Goal: Use online tool/utility: Utilize a website feature to perform a specific function

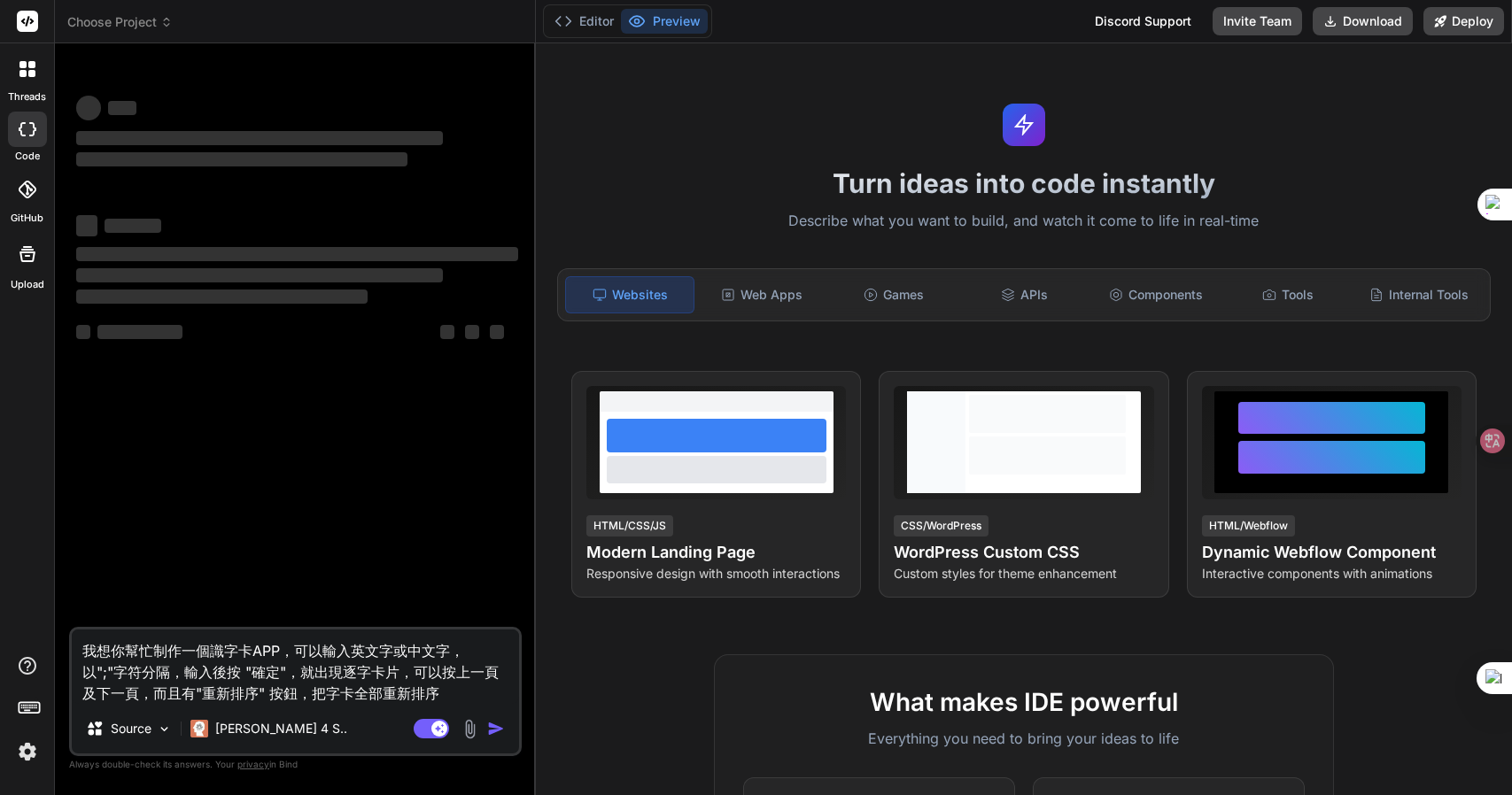
type textarea "x"
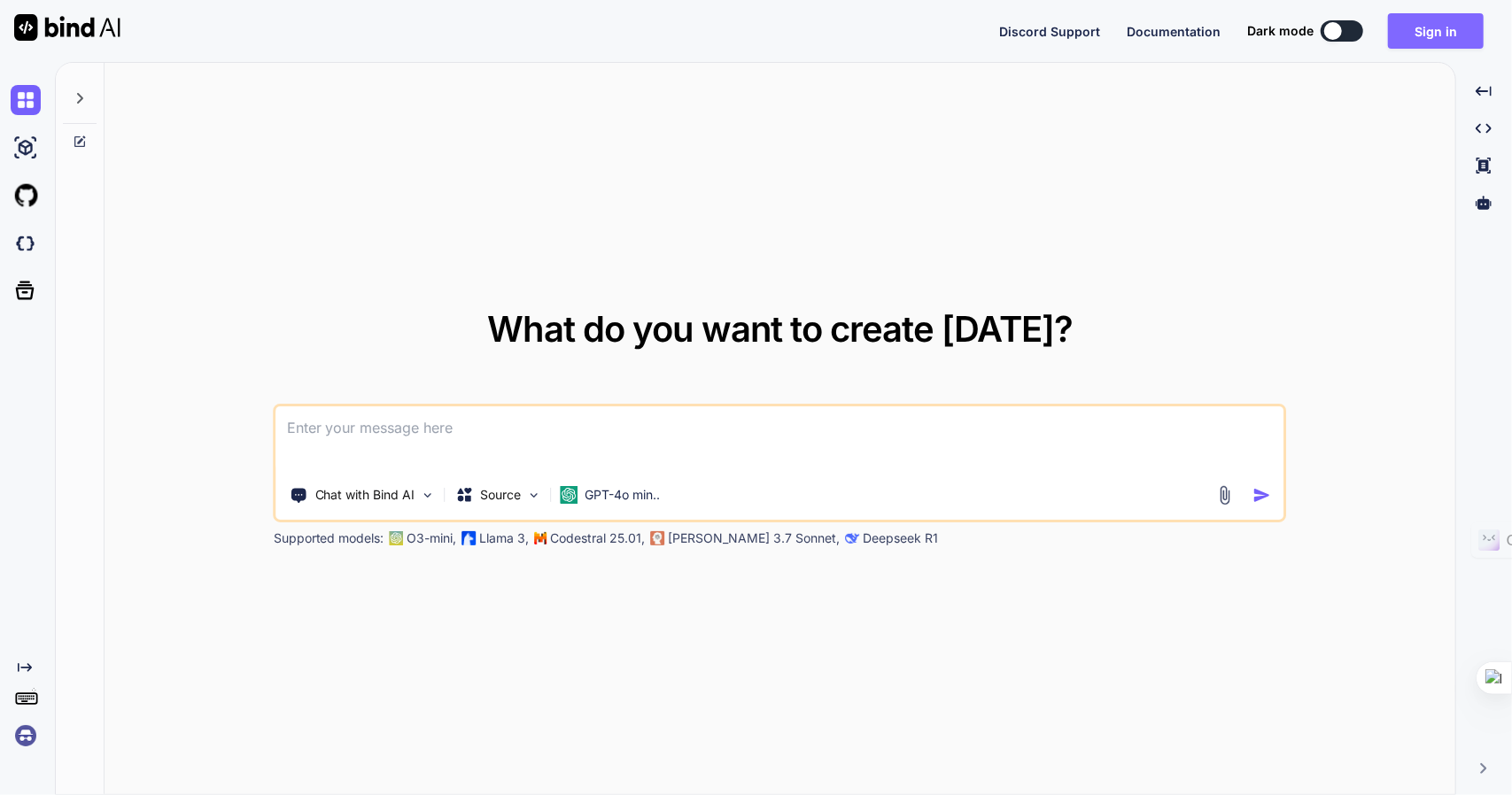
click at [1432, 20] on button "Sign in" at bounding box center [1436, 31] width 96 height 35
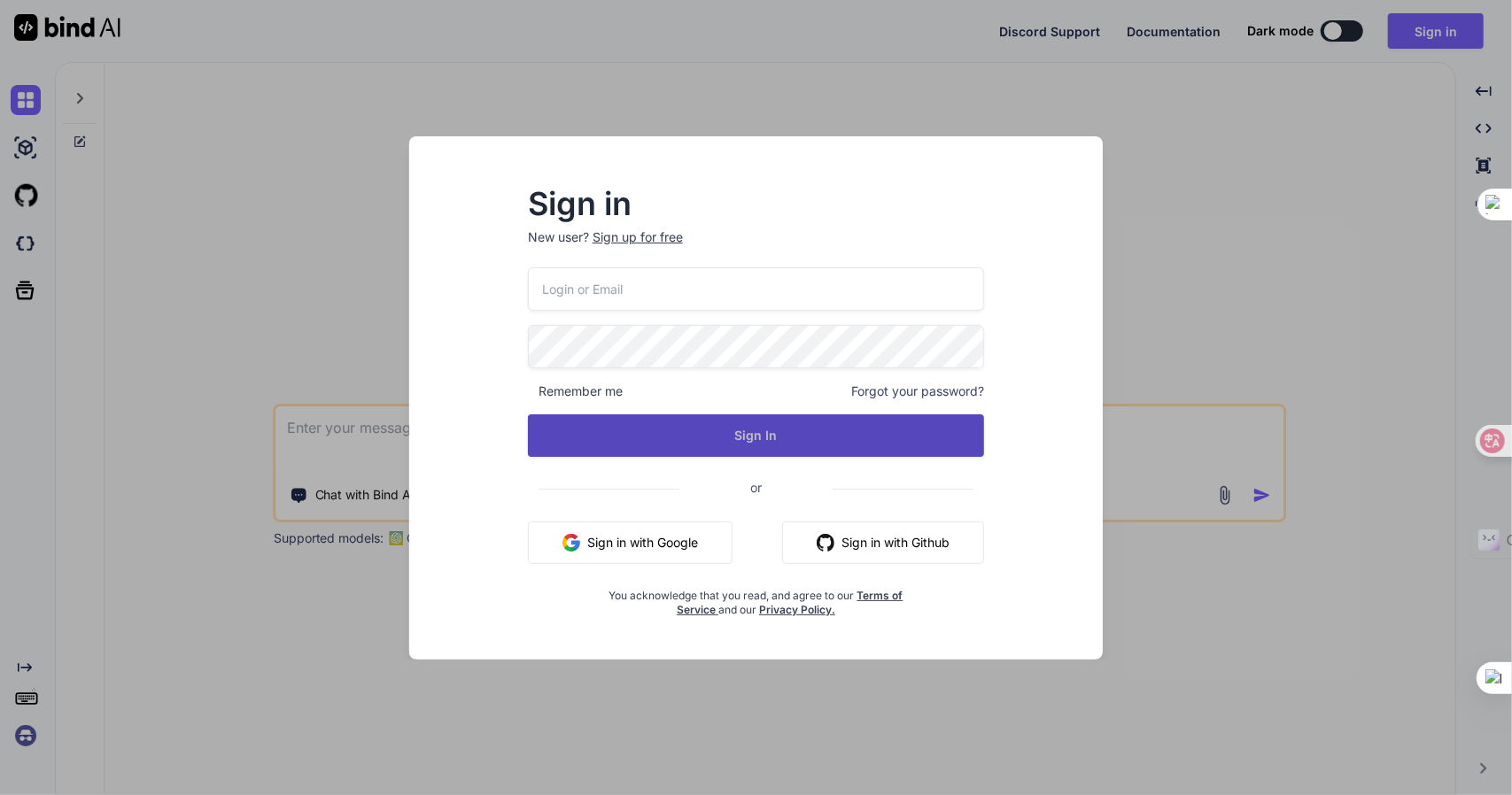
type input "adam300410wu@hotmail.com"
click at [756, 430] on button "Sign In" at bounding box center [756, 436] width 457 height 43
click at [752, 432] on button "Sign In" at bounding box center [756, 436] width 457 height 43
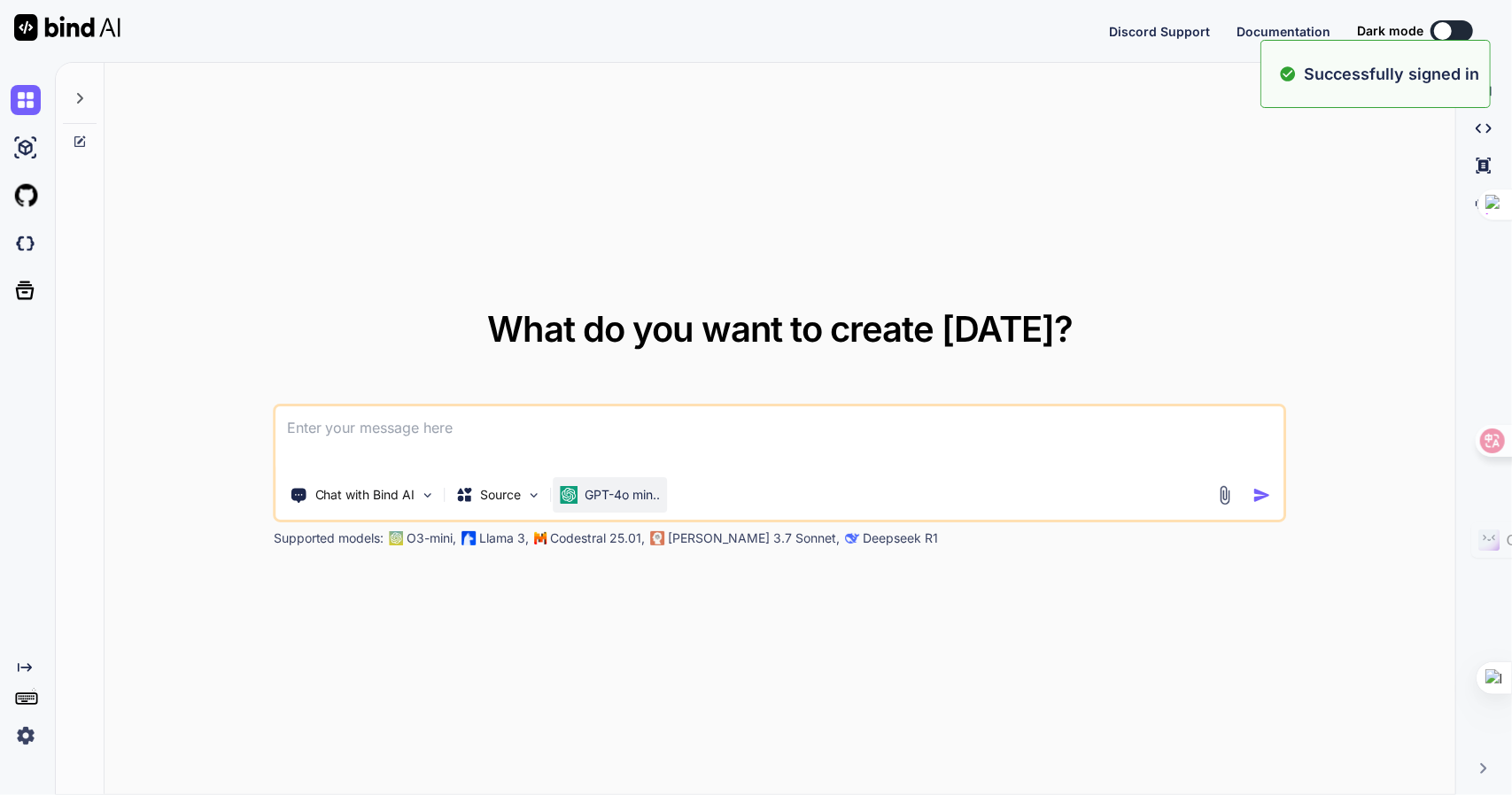
click at [640, 492] on p "GPT-4o min.." at bounding box center [623, 494] width 75 height 18
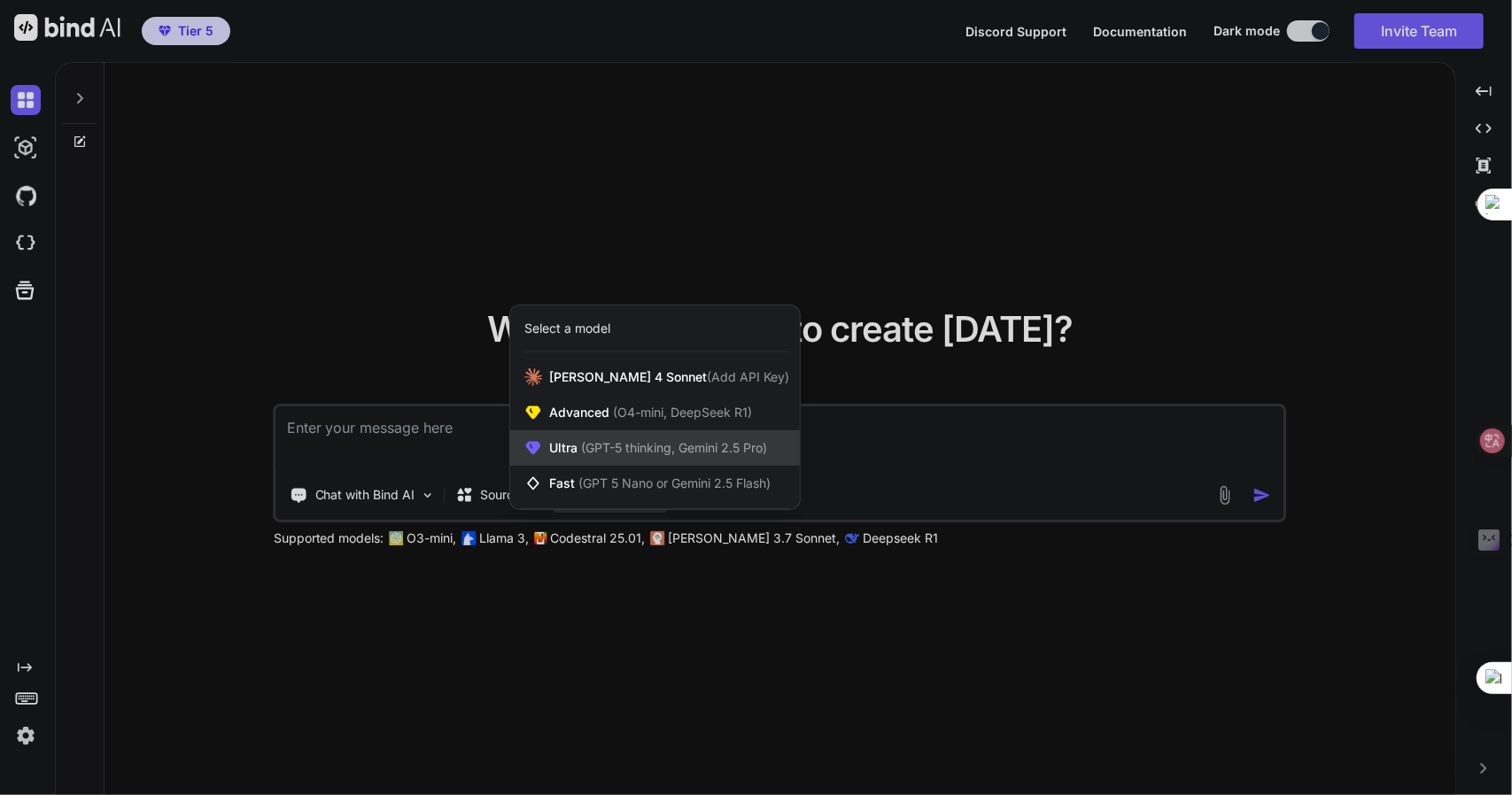
click at [641, 446] on span "(GPT-5 thinking, Gemini 2.5 Pro)" at bounding box center [673, 448] width 190 height 15
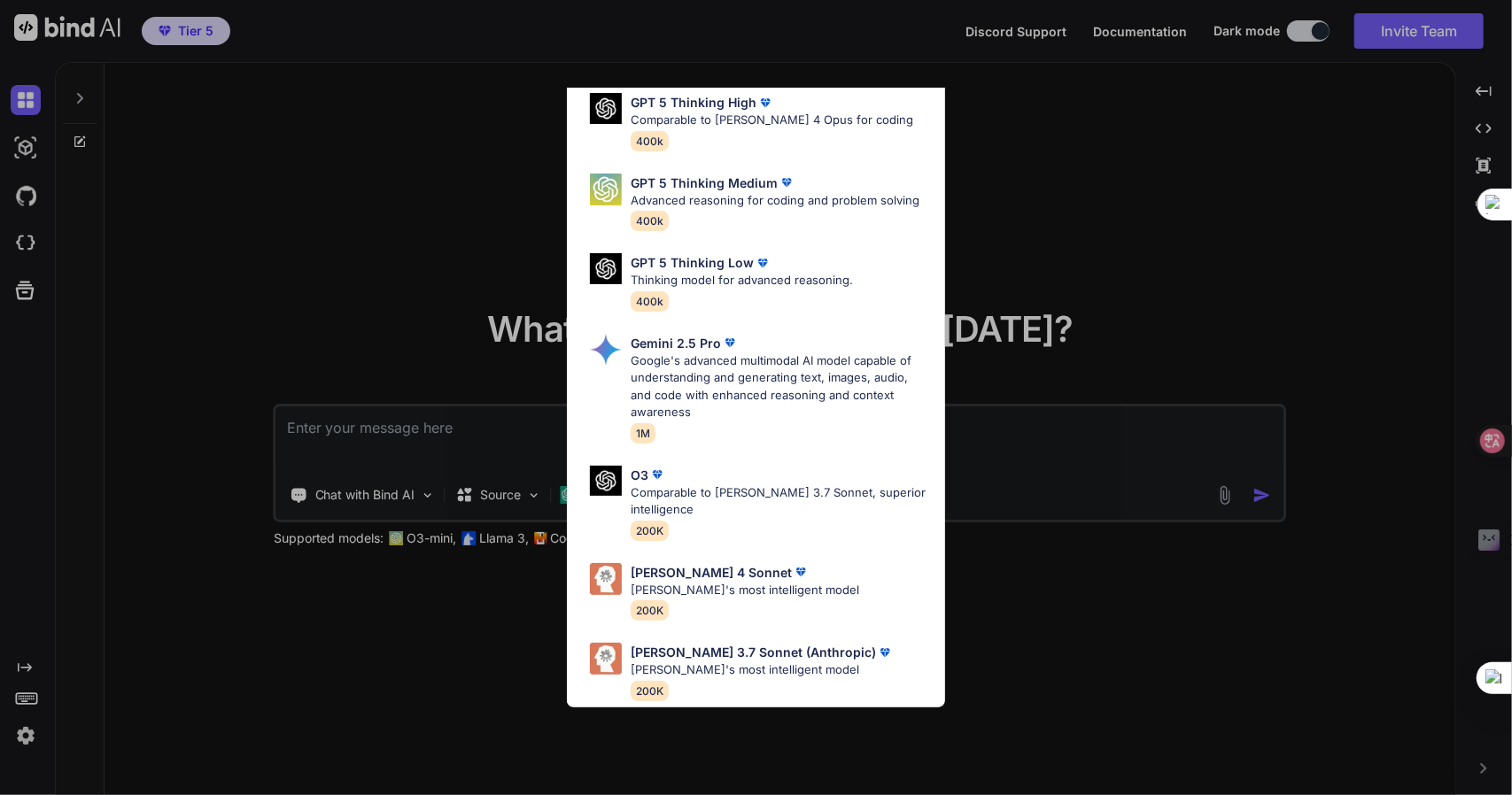
scroll to position [178, 0]
click at [431, 341] on div "Ultra Models GPT 5 OpenAI's best AI model, matches Claude 4 Sonnet in Intellige…" at bounding box center [756, 398] width 1512 height 795
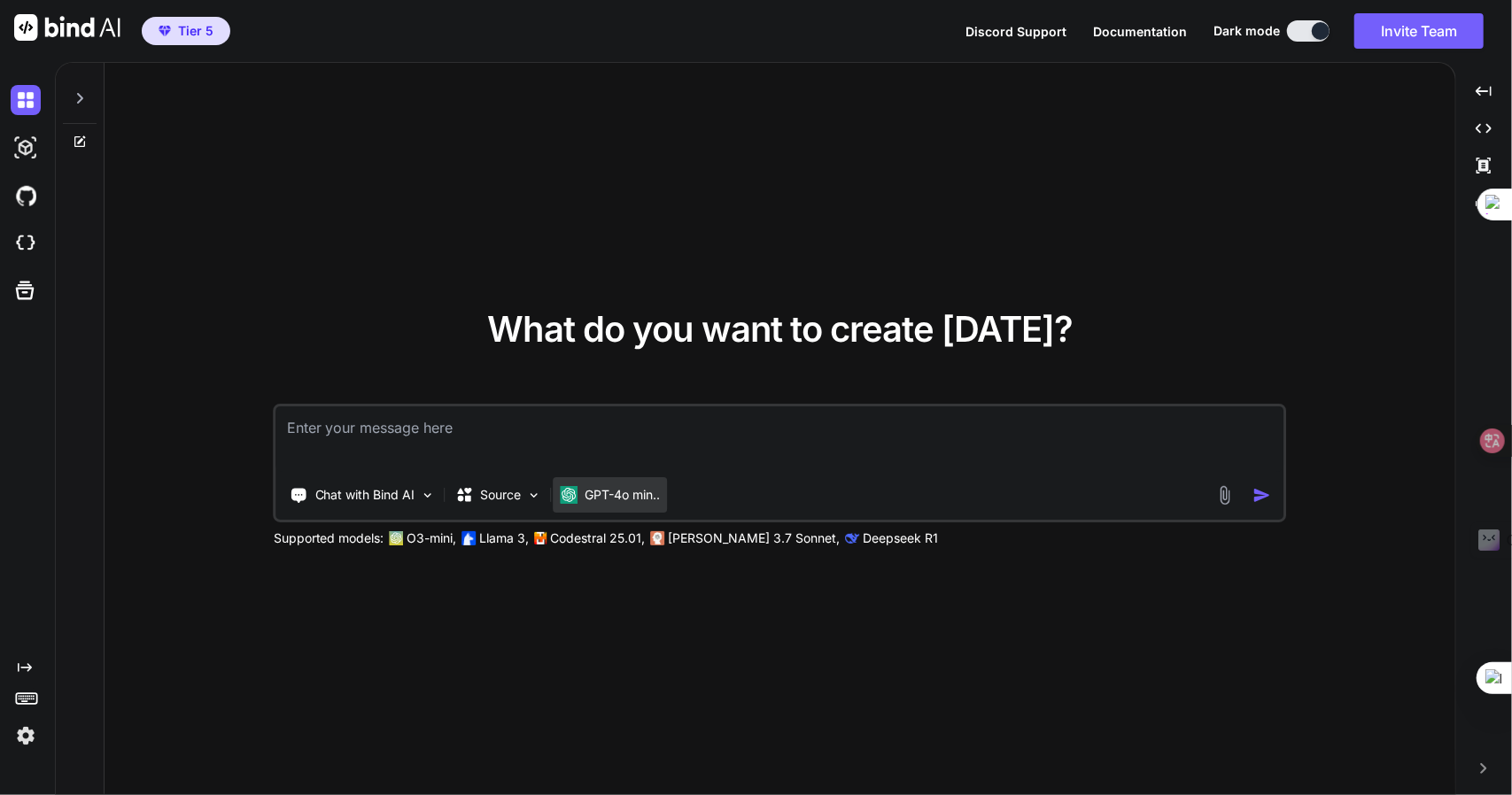
click at [609, 502] on p "GPT-4o min.." at bounding box center [623, 494] width 75 height 18
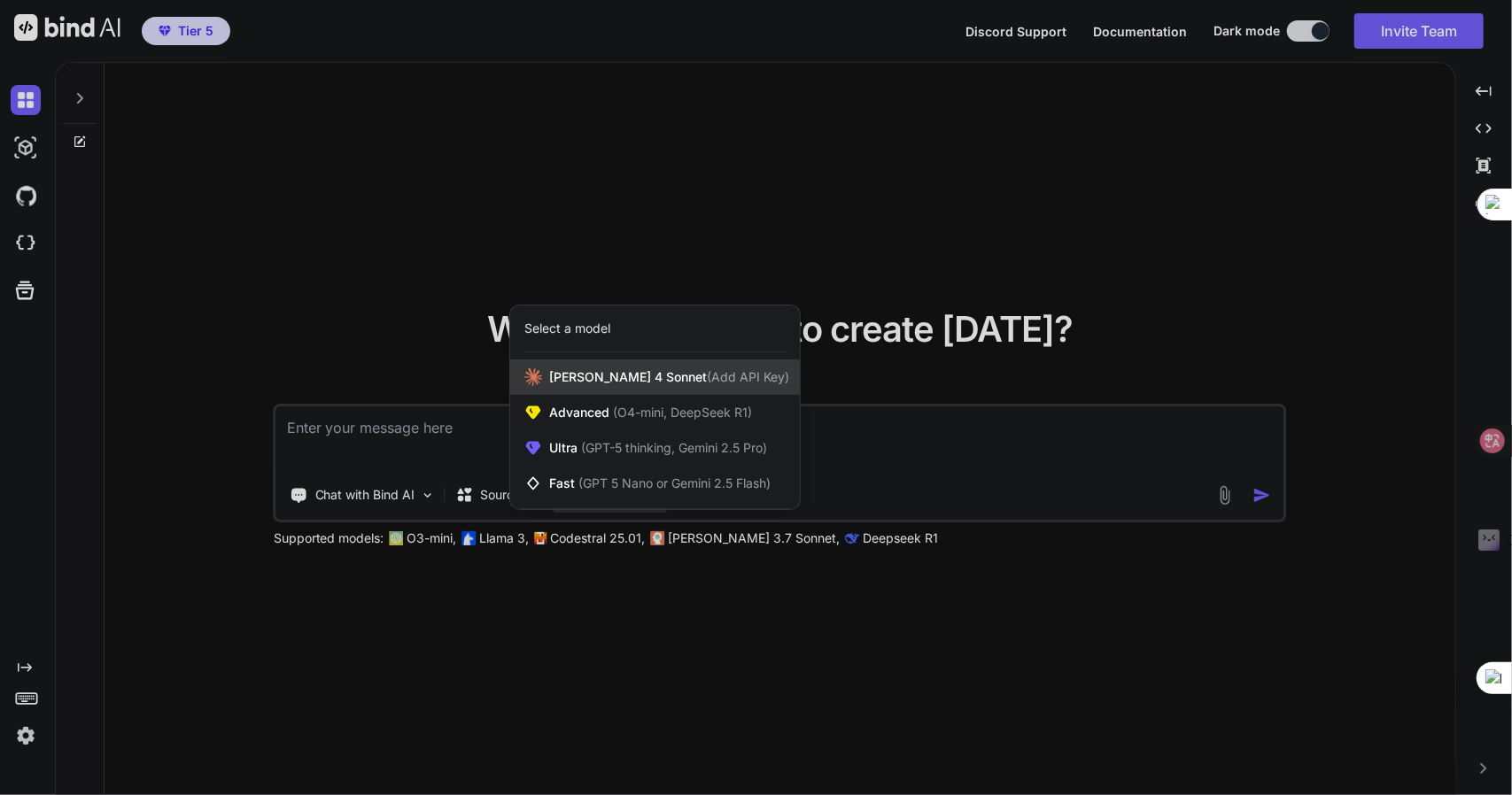
click at [600, 389] on div "Claude 4 Sonnet (Add API Key)" at bounding box center [655, 377] width 290 height 35
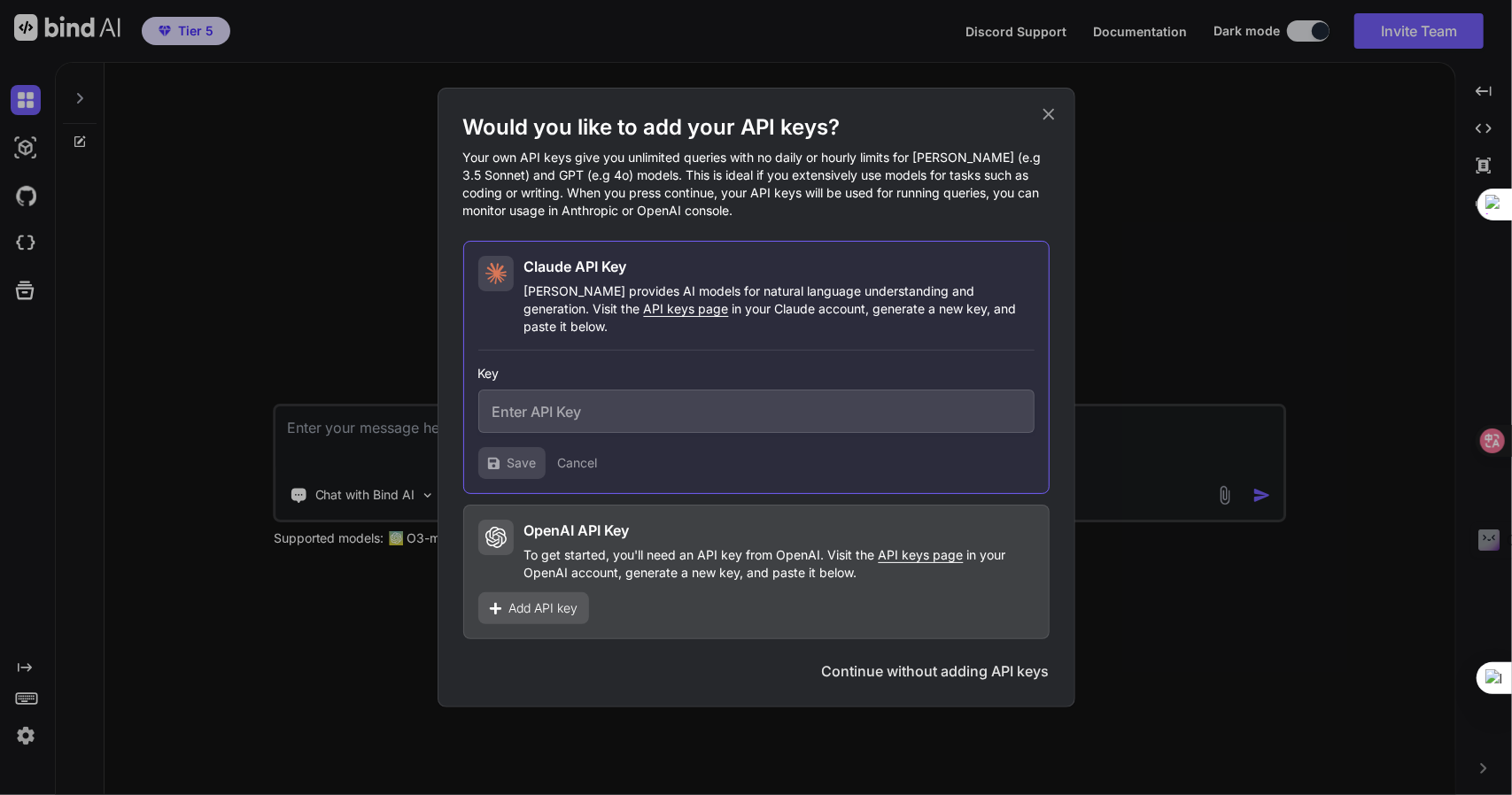
click at [593, 390] on input "text" at bounding box center [756, 411] width 557 height 44
click at [575, 593] on div "Add API key" at bounding box center [533, 608] width 111 height 32
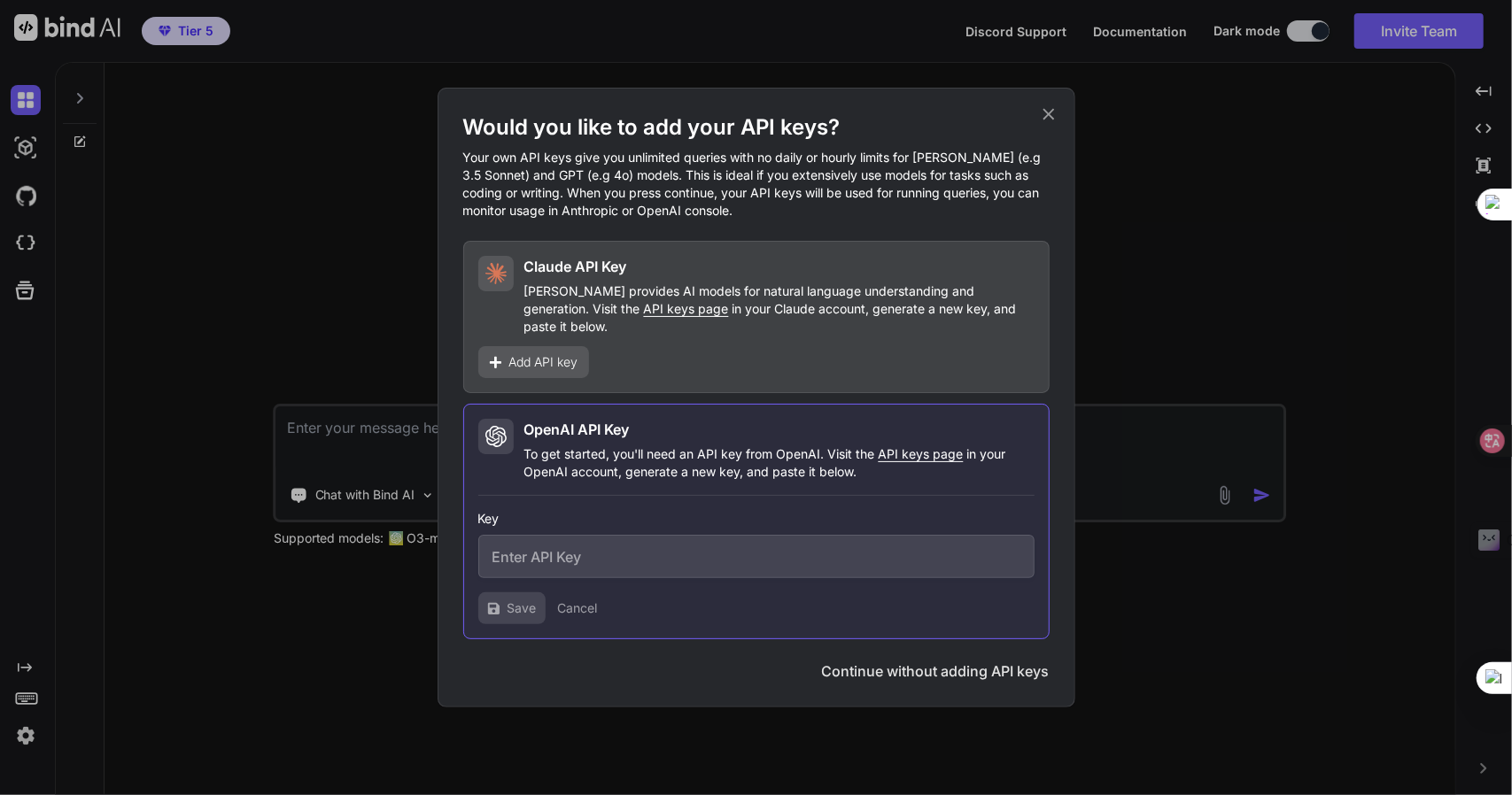
click at [907, 684] on div "Would you like to add your API keys? Your own API keys give you unlimited queri…" at bounding box center [756, 397] width 638 height 619
click at [902, 669] on button "Continue without adding API keys" at bounding box center [936, 671] width 228 height 21
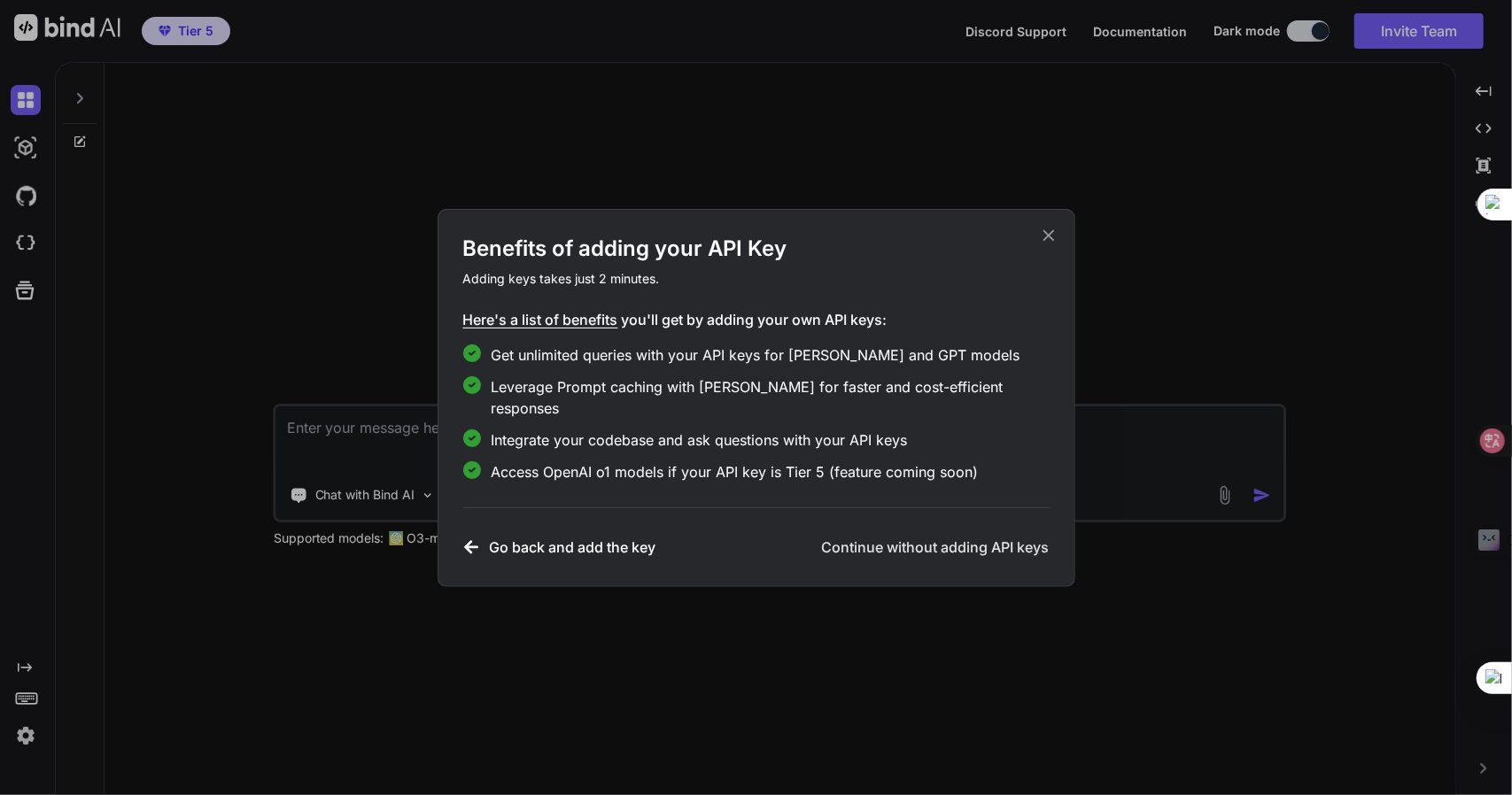
click at [944, 540] on h3 "Continue without adding API keys" at bounding box center [936, 547] width 228 height 21
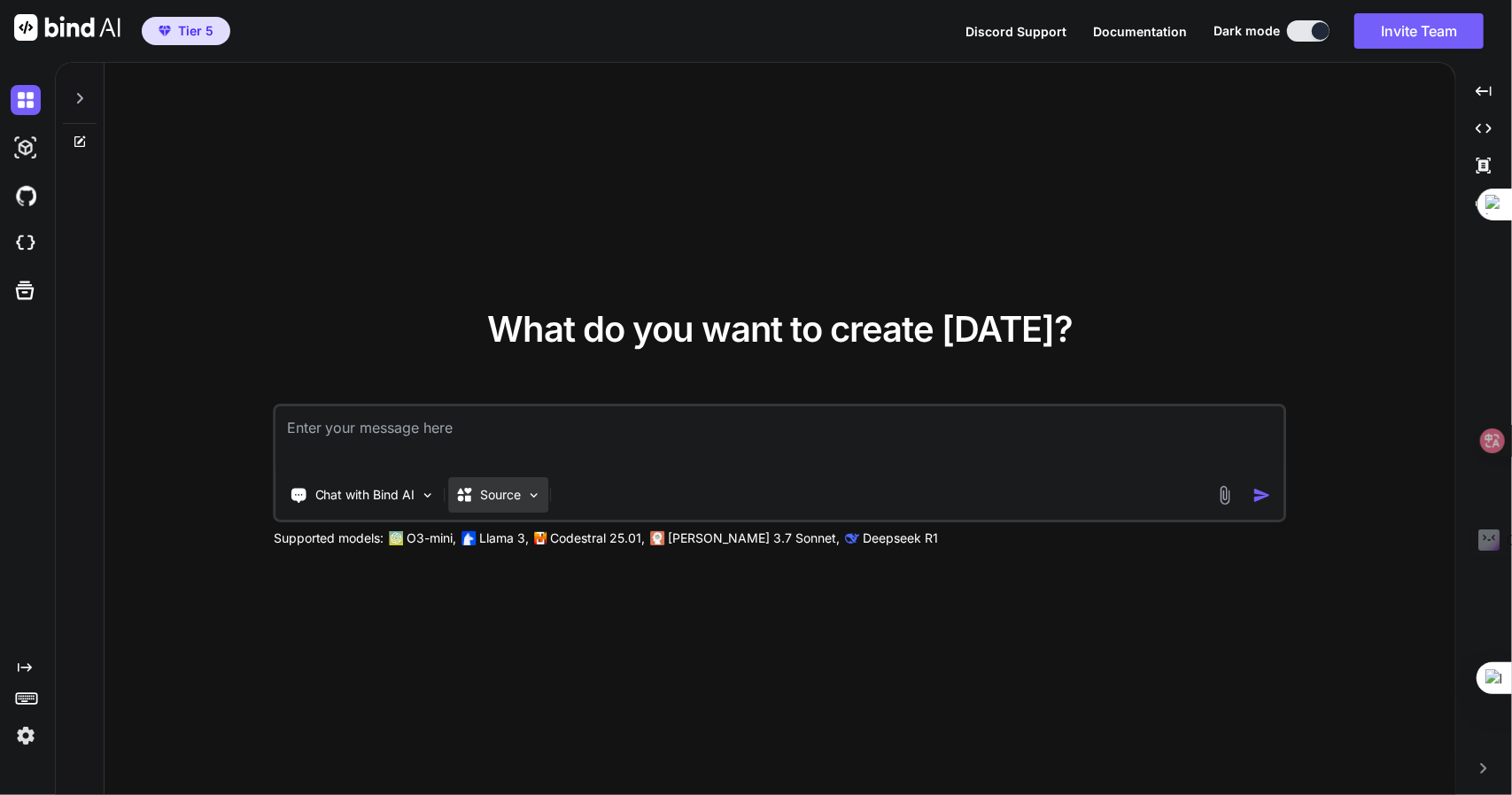
click at [518, 502] on p "Source" at bounding box center [502, 494] width 41 height 18
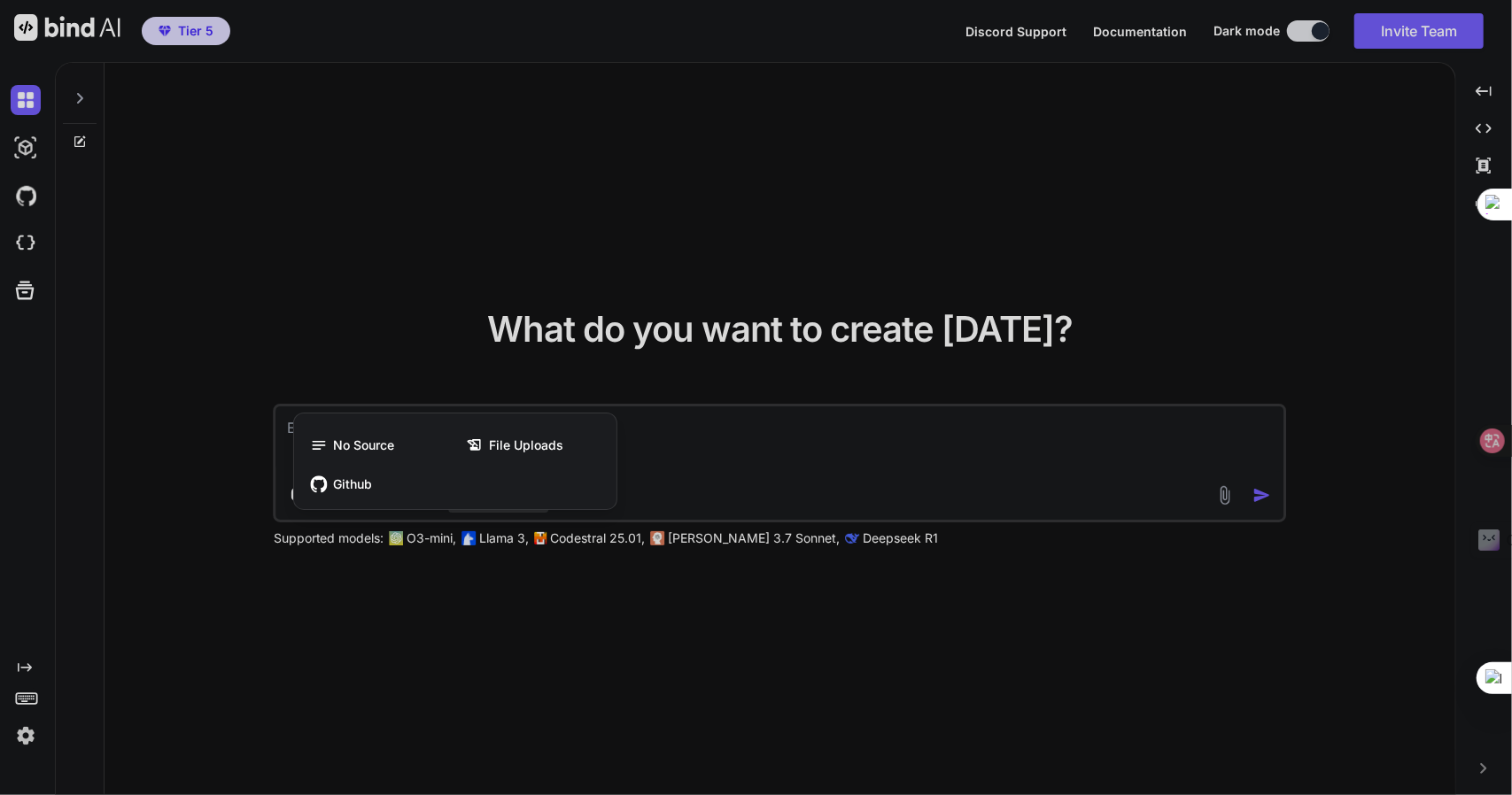
click at [696, 475] on div at bounding box center [756, 398] width 1512 height 795
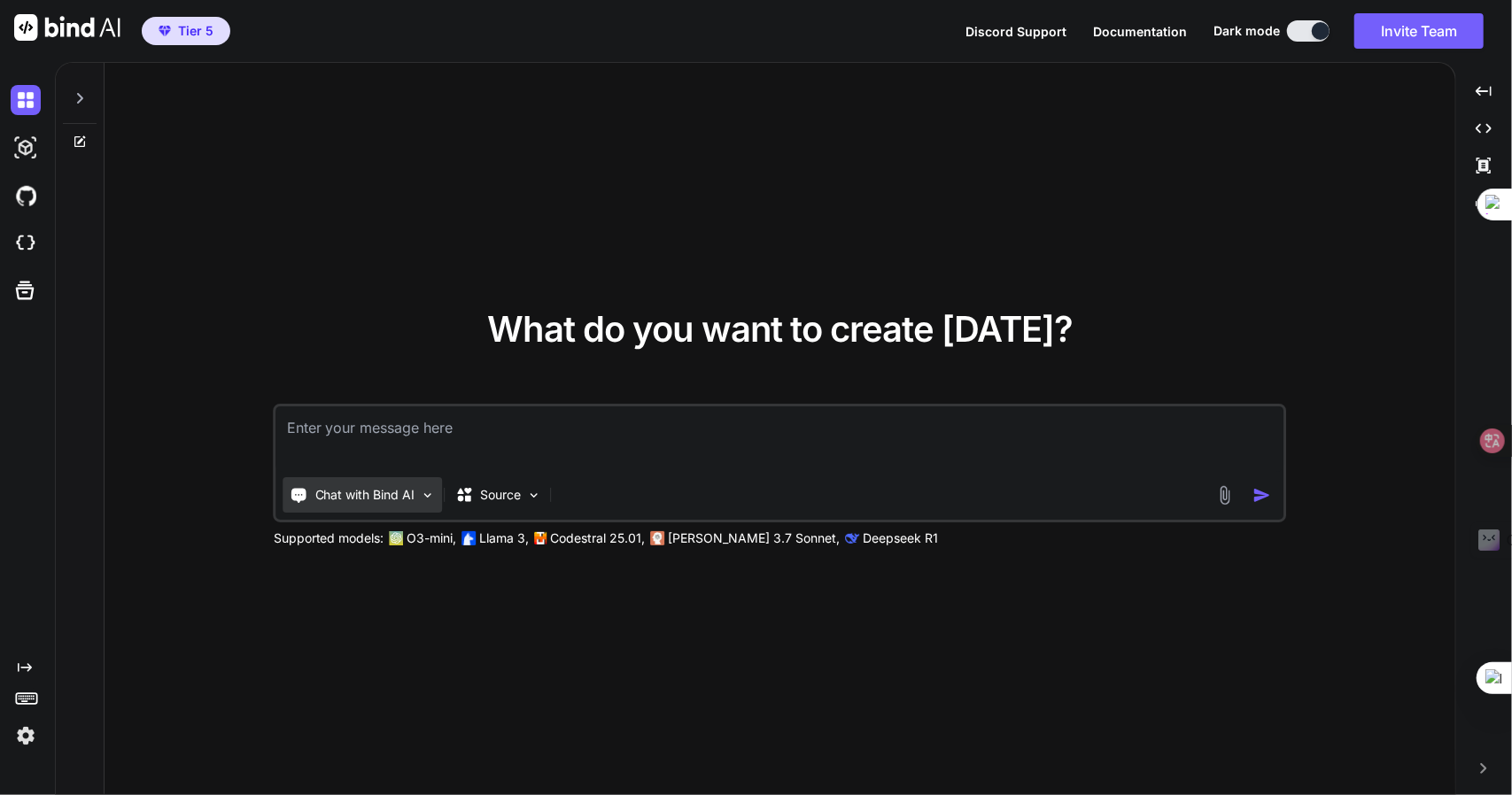
click at [389, 504] on div "Chat with Bind AI" at bounding box center [363, 495] width 160 height 35
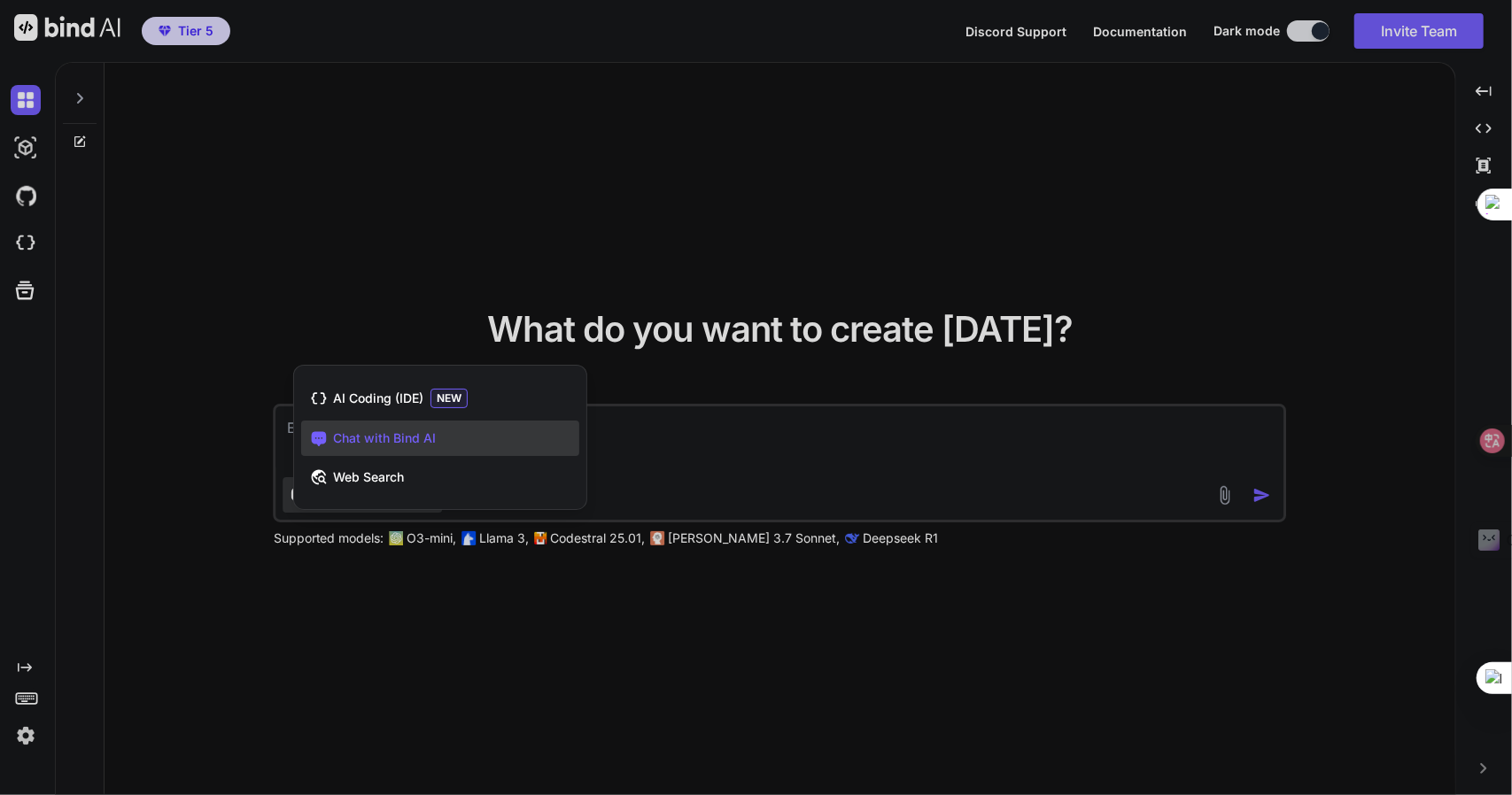
click at [418, 442] on span "Chat with Bind AI" at bounding box center [384, 437] width 103 height 18
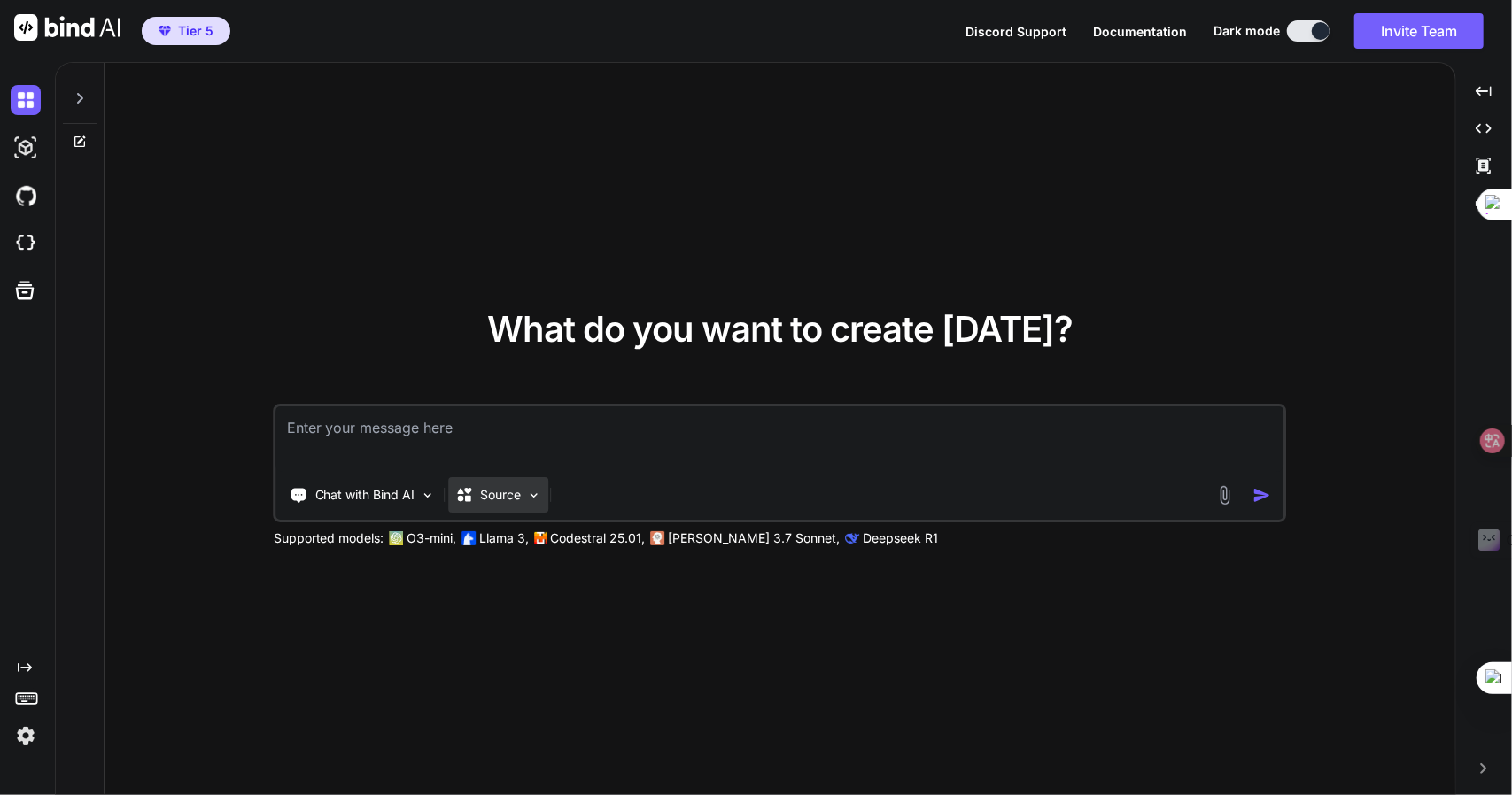
click at [506, 498] on p "Source" at bounding box center [502, 494] width 41 height 18
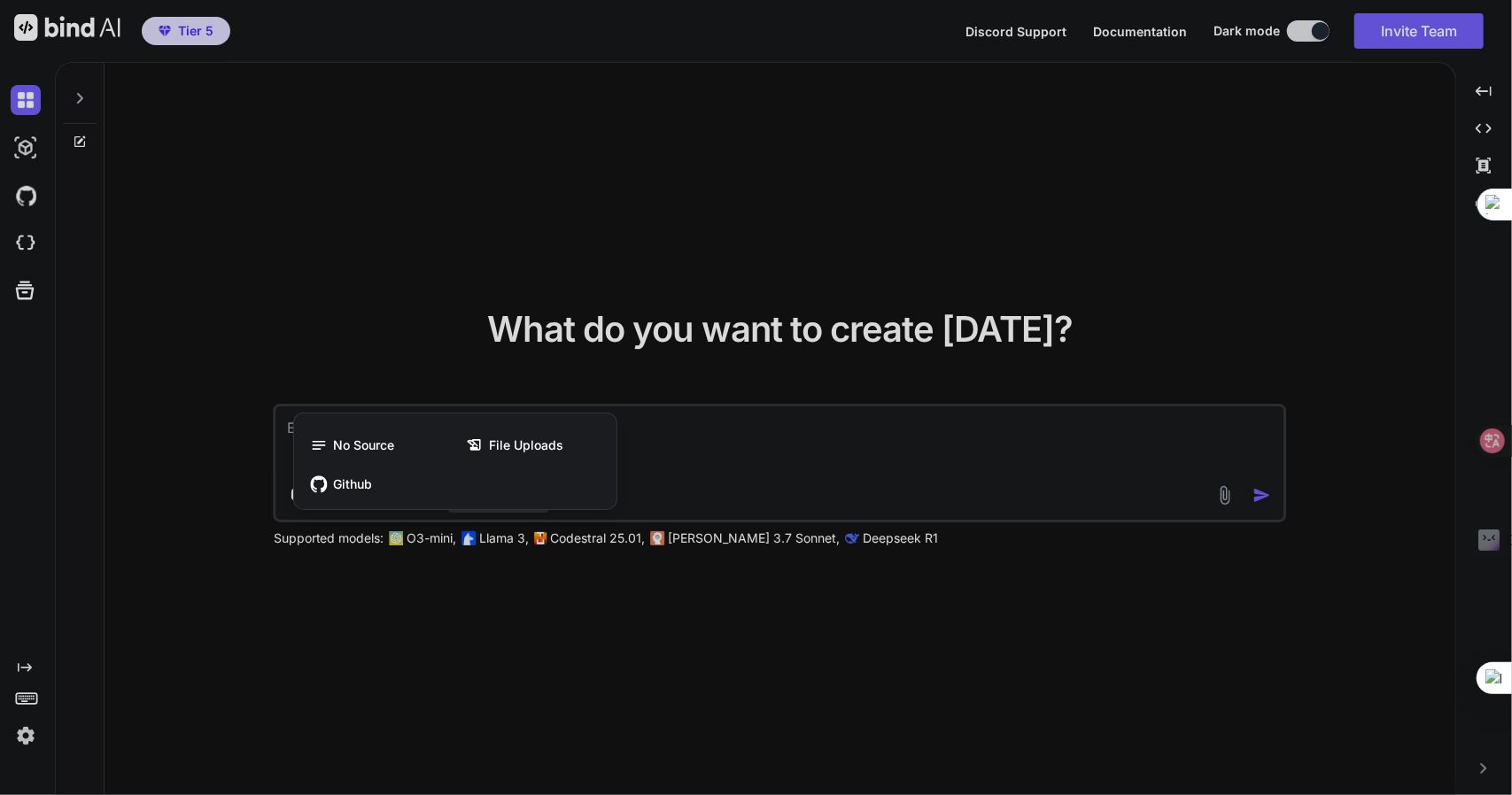
click at [710, 470] on div at bounding box center [756, 398] width 1512 height 795
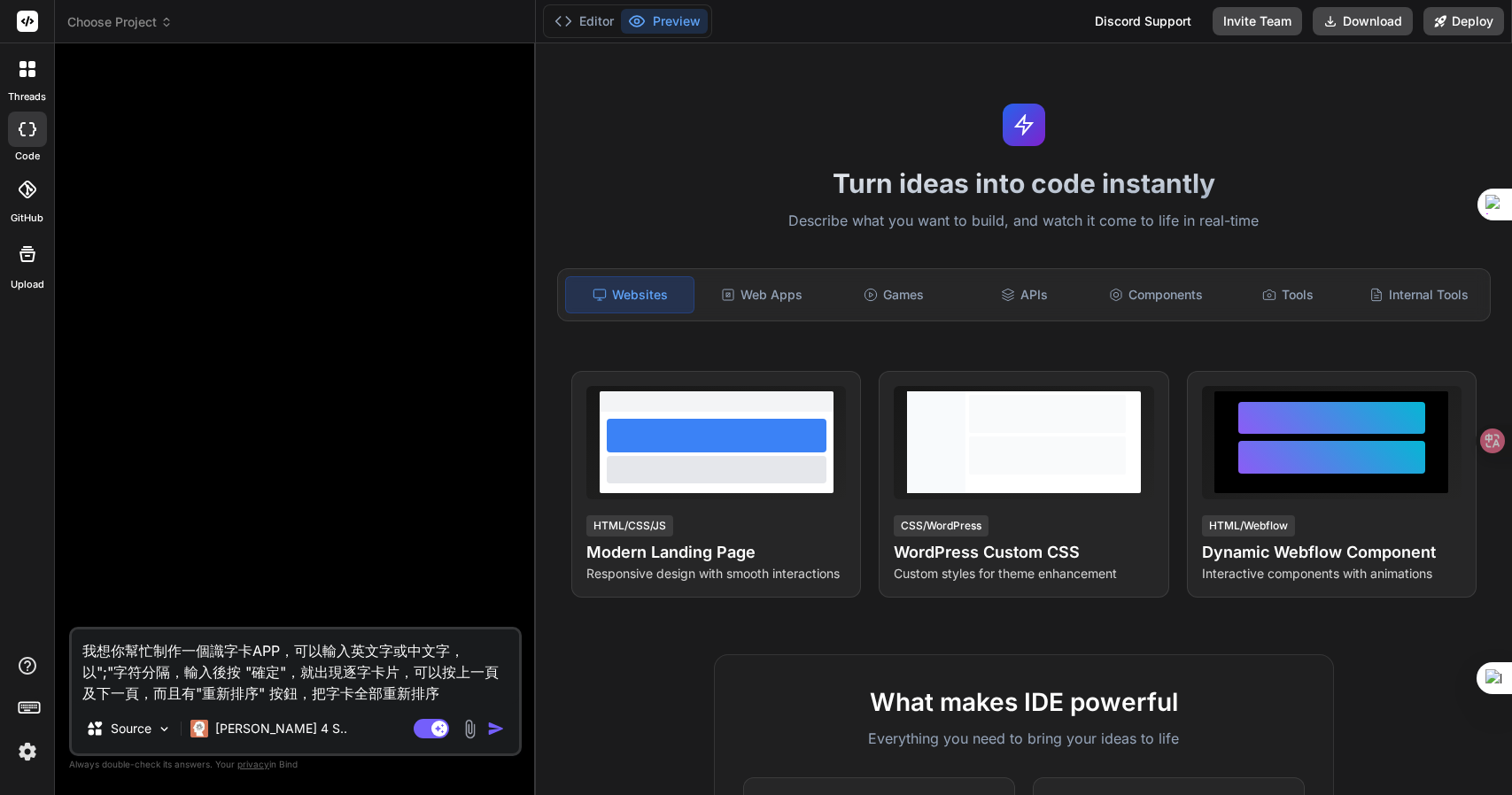
type textarea "x"
